Goal: Task Accomplishment & Management: Complete application form

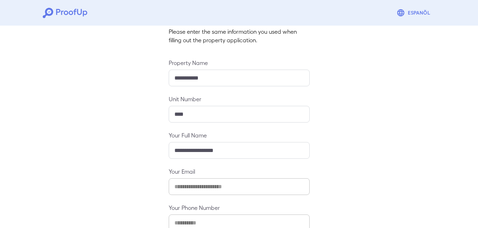
scroll to position [94, 0]
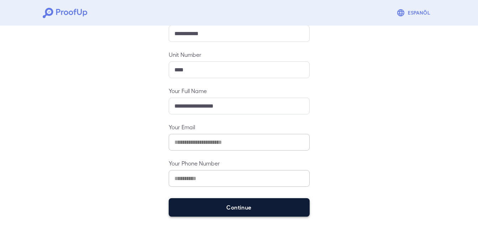
click at [233, 207] on button "Continue" at bounding box center [239, 208] width 141 height 19
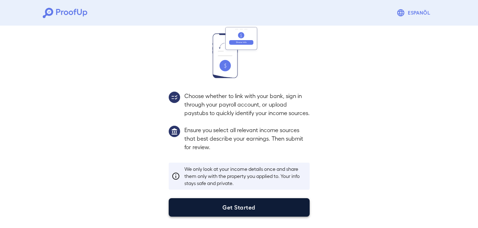
click at [251, 207] on button "Get Started" at bounding box center [239, 208] width 141 height 19
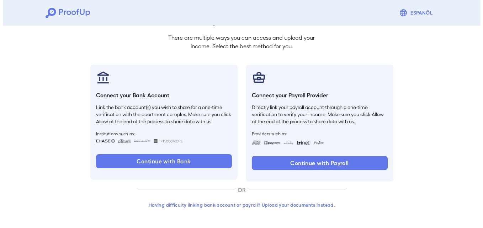
scroll to position [43, 0]
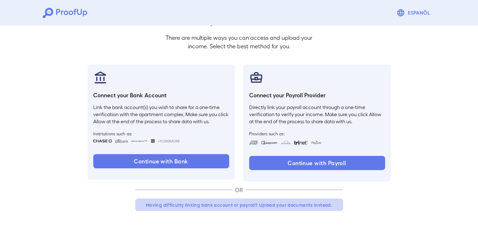
click at [223, 206] on button "Having difficulty linking bank account or payroll? Upload your documents instea…" at bounding box center [239, 205] width 208 height 13
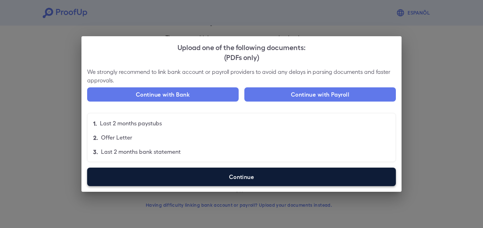
click at [253, 176] on label "Continue" at bounding box center [241, 177] width 309 height 19
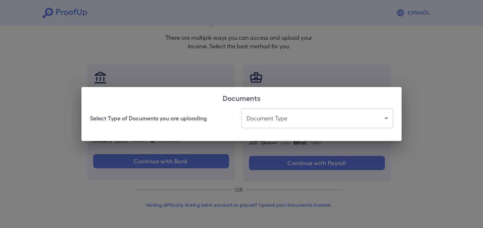
click at [284, 117] on body "Espanõl Go back How Would You Like to Verify Your Income? There are multiple wa…" at bounding box center [241, 93] width 483 height 272
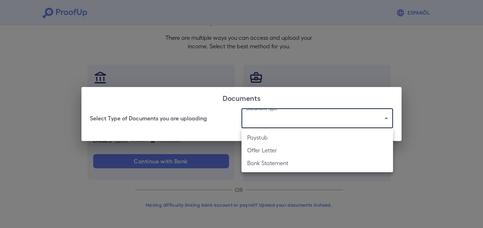
click at [285, 164] on li "Bank Statement" at bounding box center [318, 163] width 152 height 13
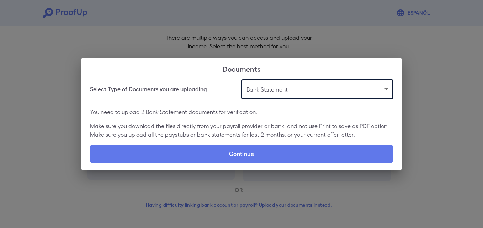
type input "**********"
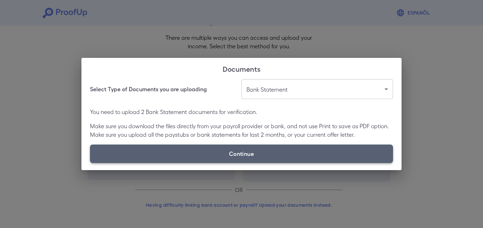
click at [230, 159] on label "Continue" at bounding box center [241, 154] width 303 height 19
click at [90, 163] on input "Continue" at bounding box center [90, 163] width 0 height 0
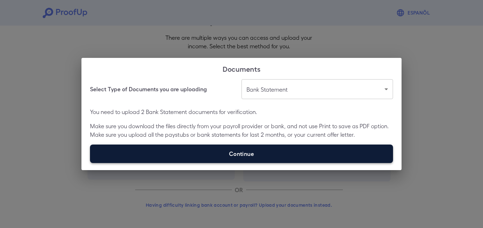
type input "**********"
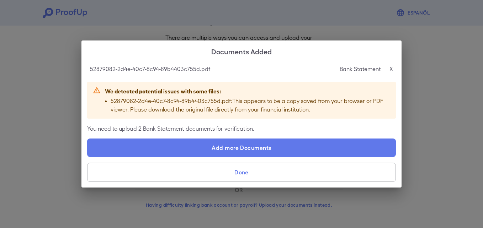
click at [389, 68] on div "Bank Statement X" at bounding box center [366, 69] width 53 height 9
click at [391, 69] on p "X" at bounding box center [392, 69] width 4 height 9
